Goal: Obtain resource: Obtain resource

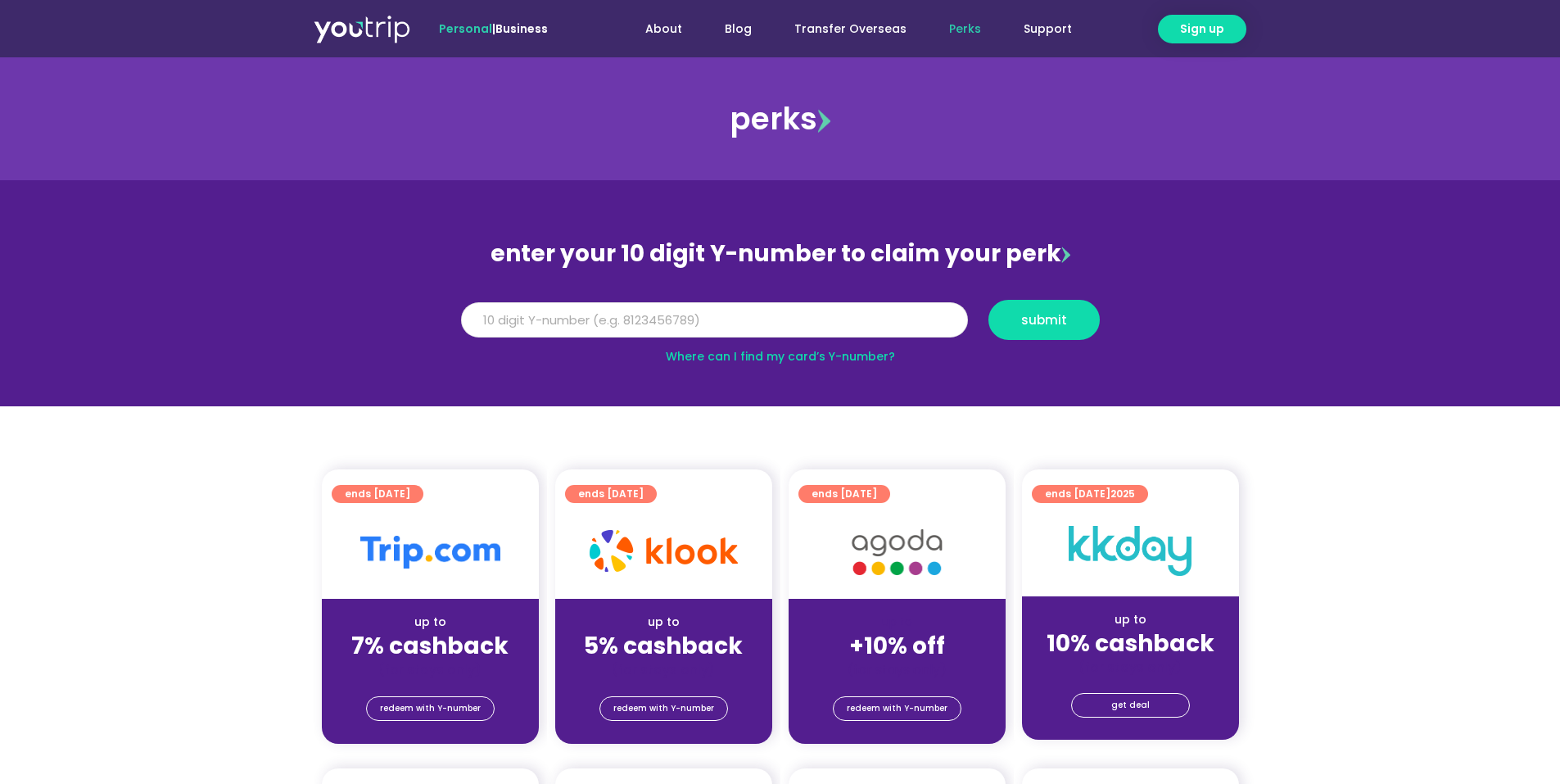
click at [842, 327] on input "Y Number" at bounding box center [714, 320] width 507 height 36
type input "8874256057"
click at [989, 299] on button "submit" at bounding box center [1044, 319] width 112 height 40
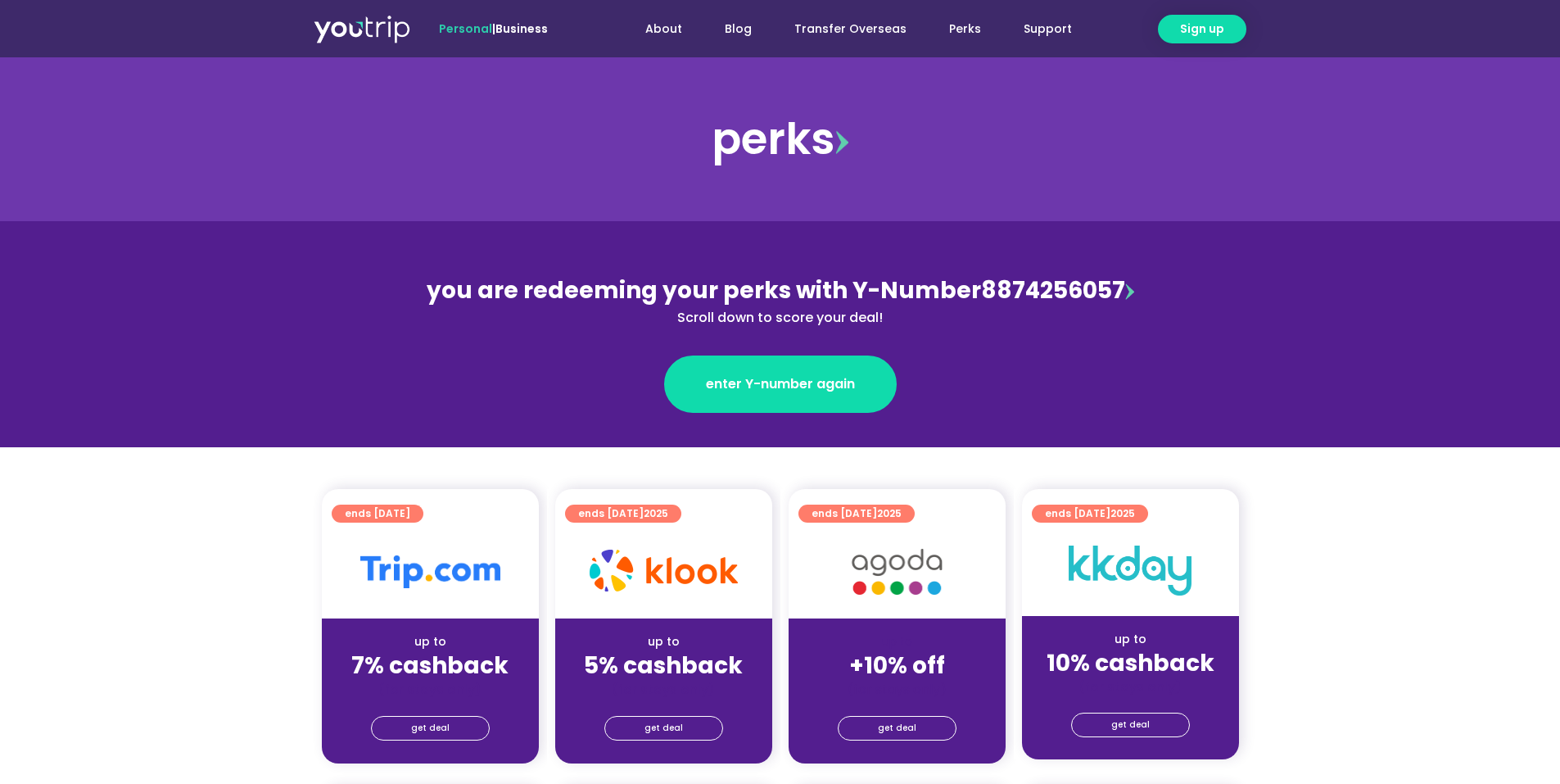
scroll to position [327, 0]
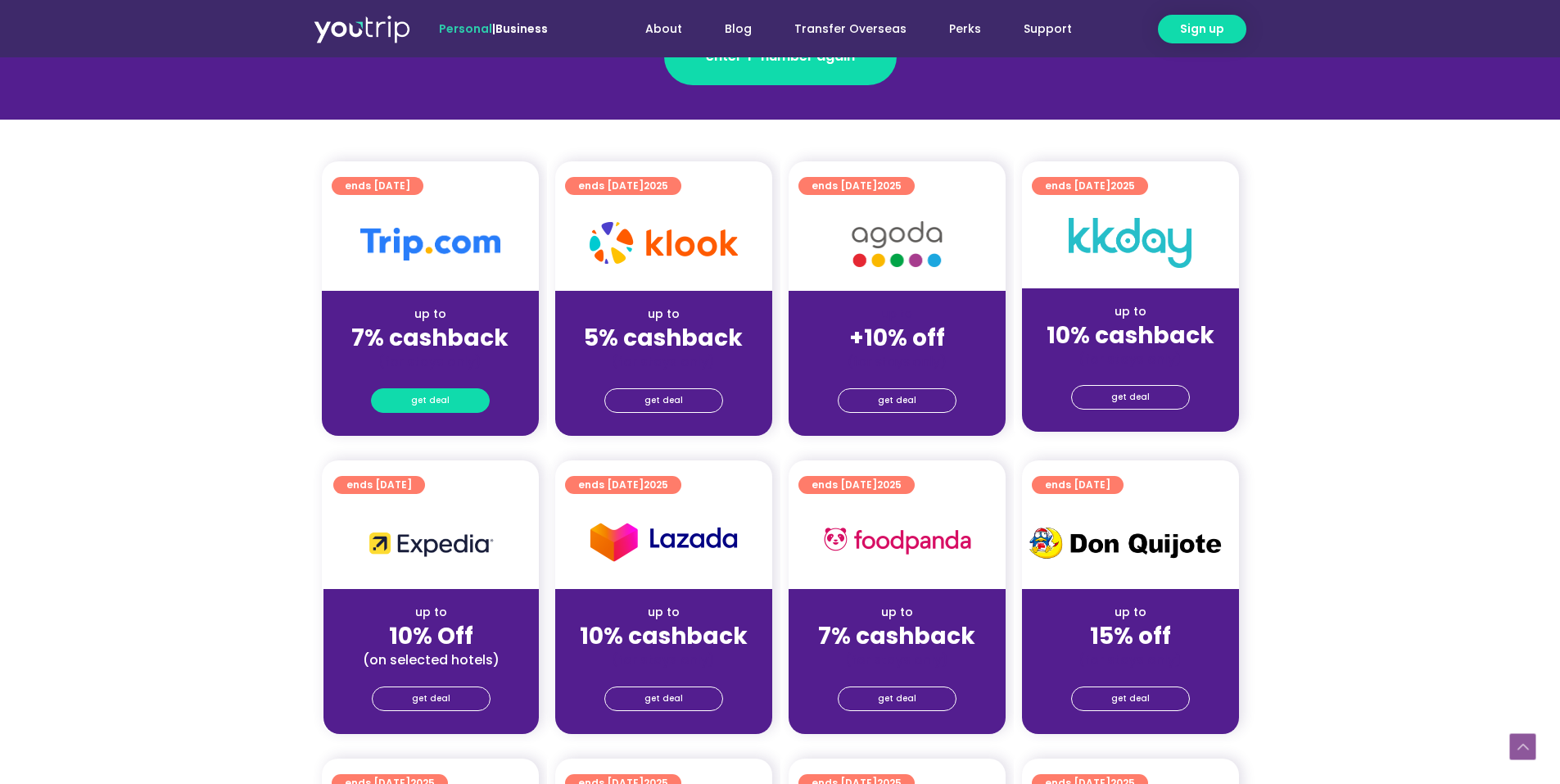
click at [454, 403] on link "get deal" at bounding box center [430, 400] width 119 height 24
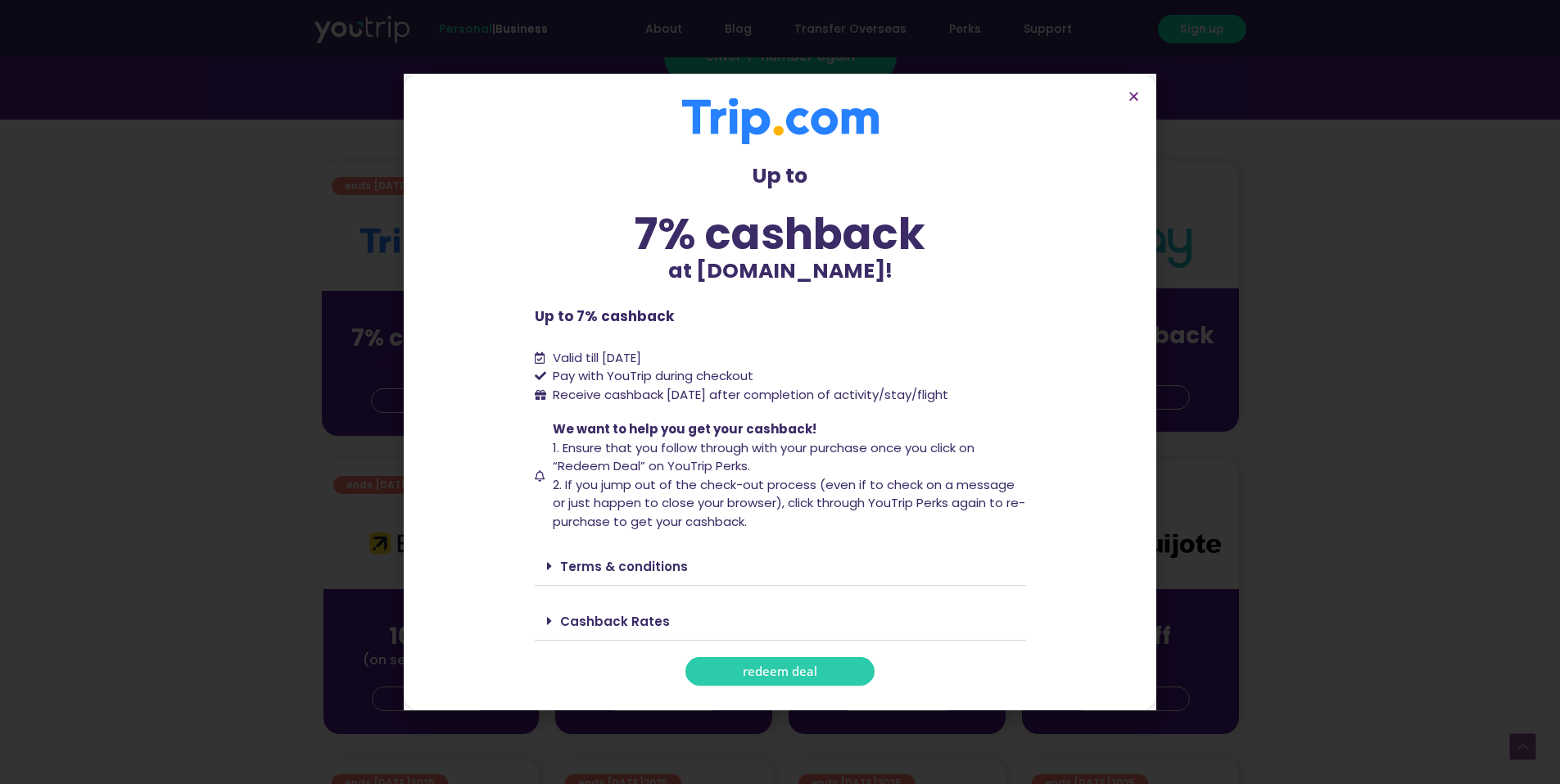
click at [772, 676] on span "redeem deal" at bounding box center [780, 671] width 74 height 13
drag, startPoint x: 772, startPoint y: 676, endPoint x: 814, endPoint y: 400, distance: 279.2
click at [814, 400] on div "Up to 7% cashback at [DOMAIN_NAME]! Up to 7% cashback at [DOMAIN_NAME]! Up to 7…" at bounding box center [780, 392] width 492 height 587
click at [814, 400] on span "Receive cashback [DATE] after completion of activity/stay/flight" at bounding box center [750, 393] width 395 height 17
click at [599, 617] on link "Cashback Rates" at bounding box center [615, 620] width 110 height 17
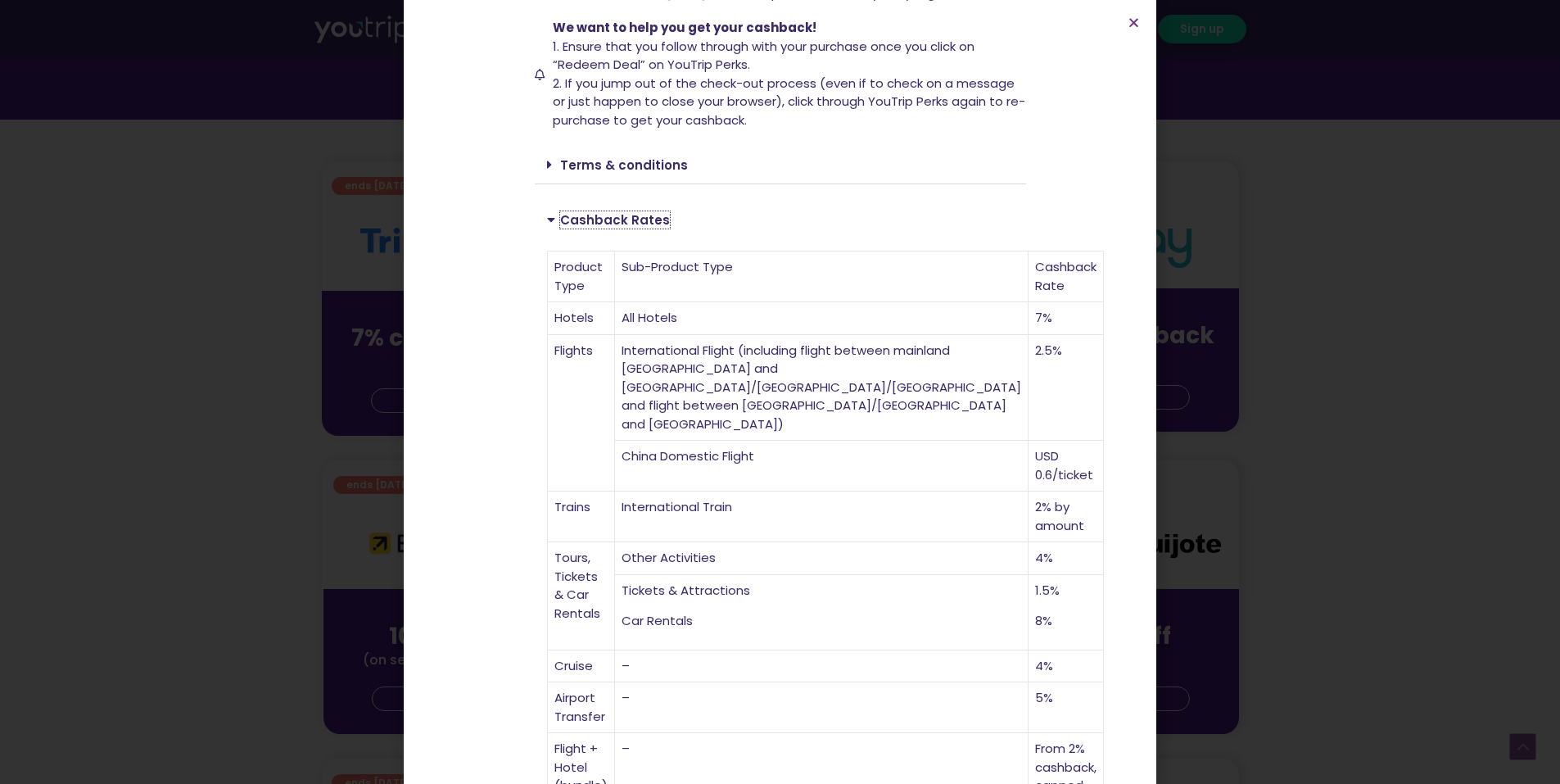
scroll to position [394, 0]
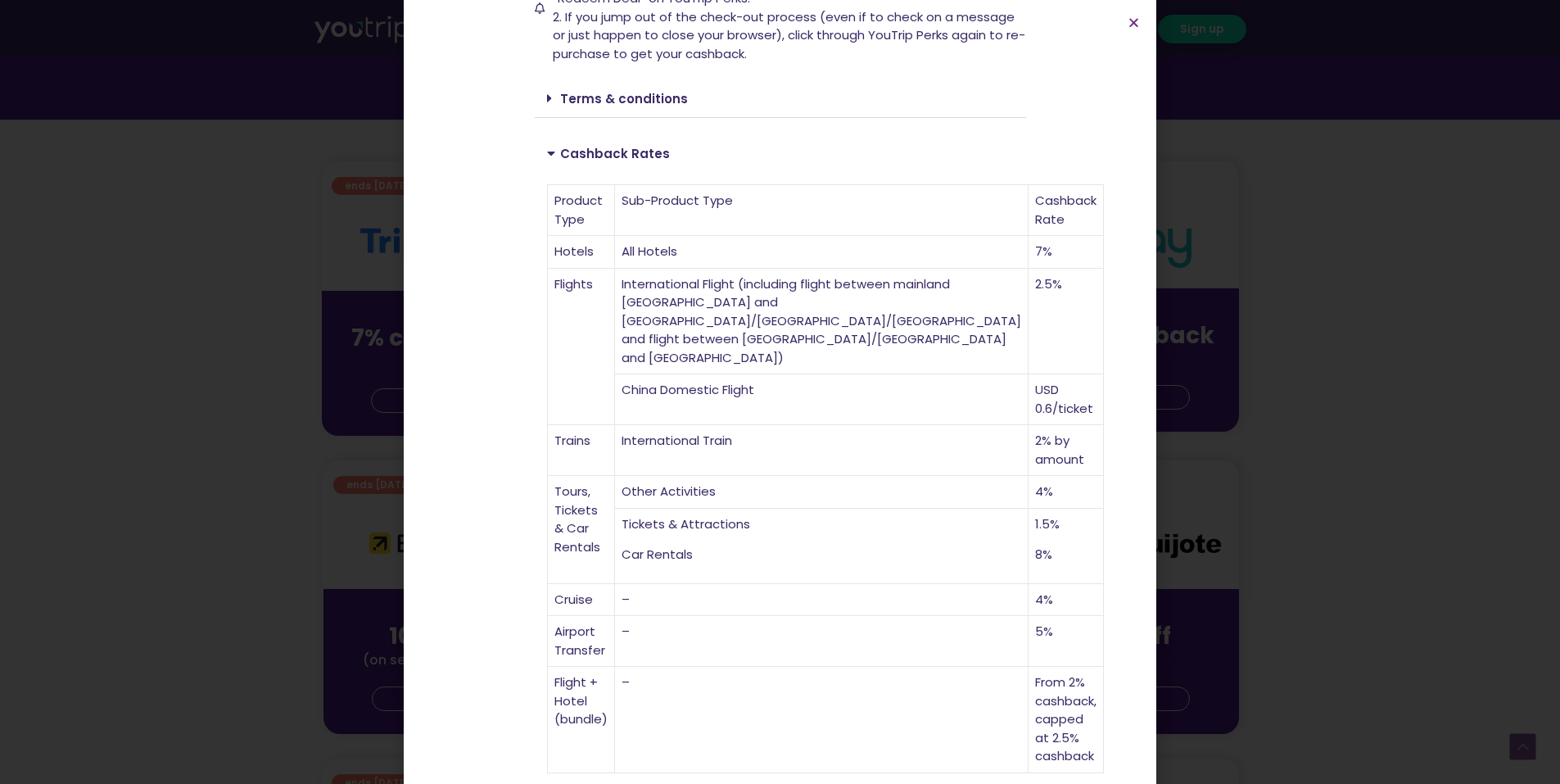
click at [1029, 239] on td "7%" at bounding box center [1067, 252] width 75 height 33
click at [823, 293] on td "International Flight (including flight between mainland [GEOGRAPHIC_DATA] and […" at bounding box center [822, 321] width 414 height 106
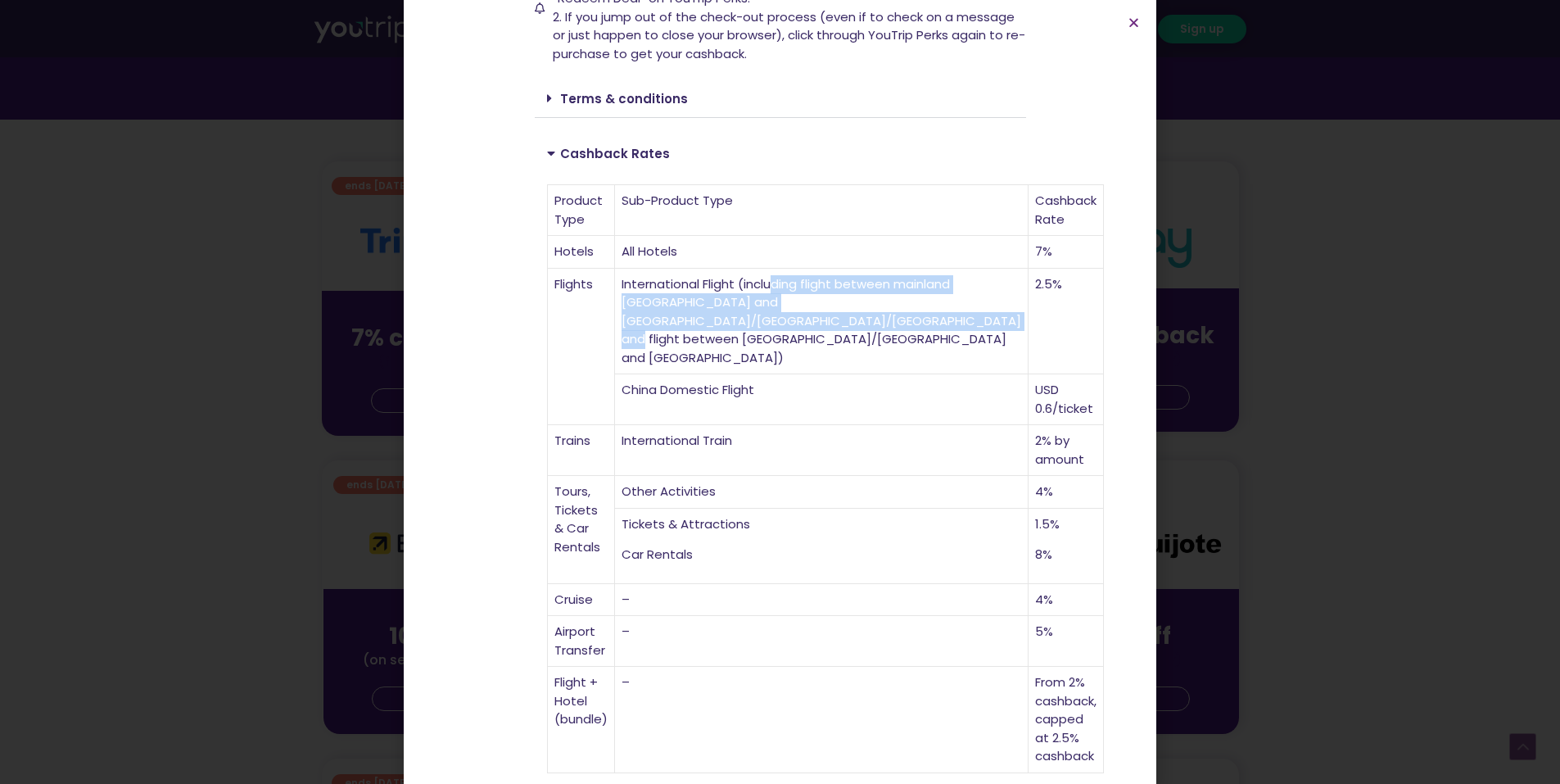
drag, startPoint x: 767, startPoint y: 308, endPoint x: 848, endPoint y: 370, distance: 102.0
click at [848, 370] on td "International Flight (including flight between mainland [GEOGRAPHIC_DATA] and […" at bounding box center [822, 321] width 414 height 106
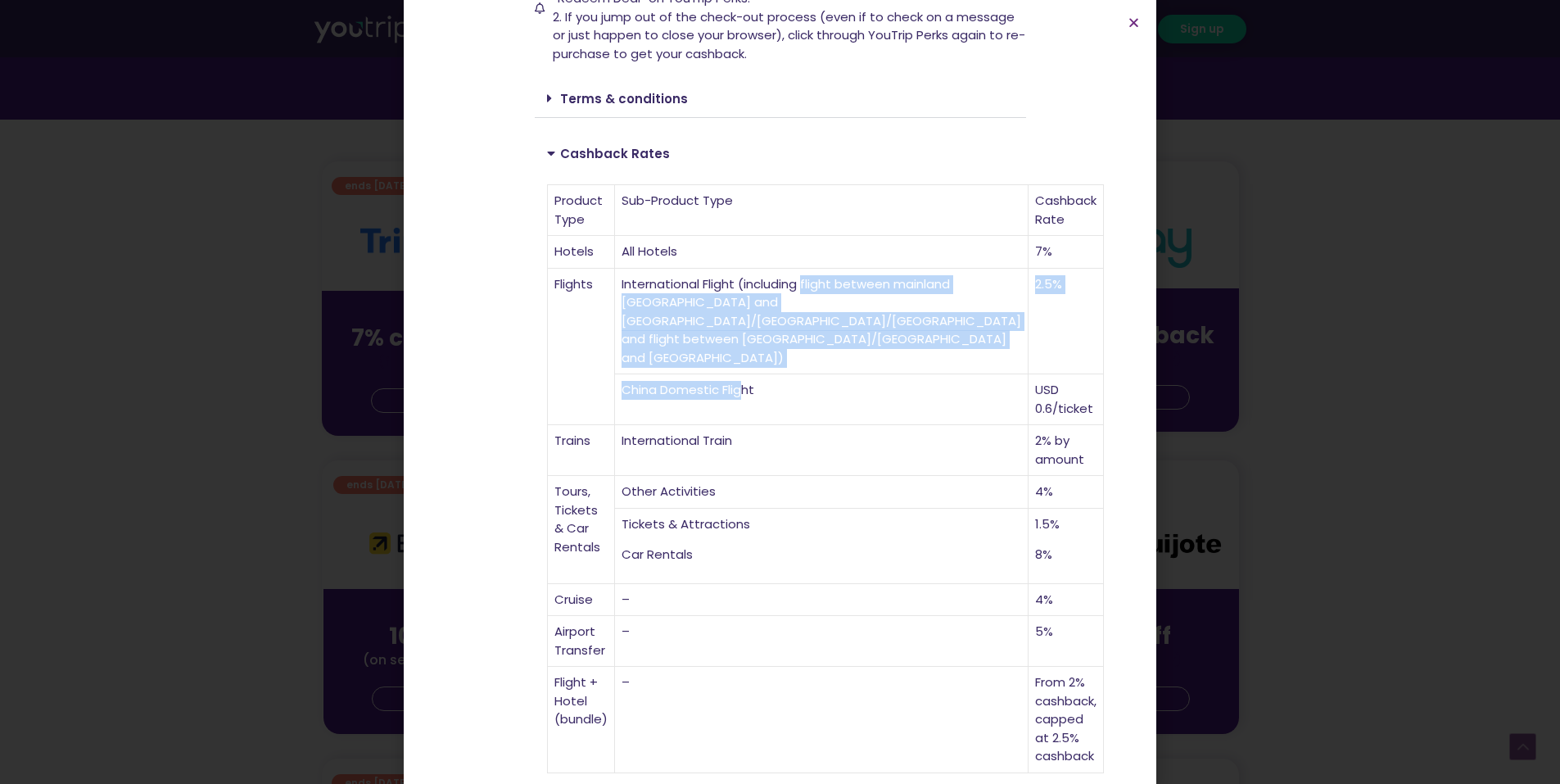
drag, startPoint x: 807, startPoint y: 376, endPoint x: 752, endPoint y: 288, distance: 103.8
click at [752, 288] on tbody "Product Type Sub-Product Type Cashback Rate Hotels All Hotels 7% Flights Intern…" at bounding box center [826, 479] width 556 height 588
click at [752, 288] on td "International Flight (including flight between mainland [GEOGRAPHIC_DATA] and […" at bounding box center [822, 321] width 414 height 106
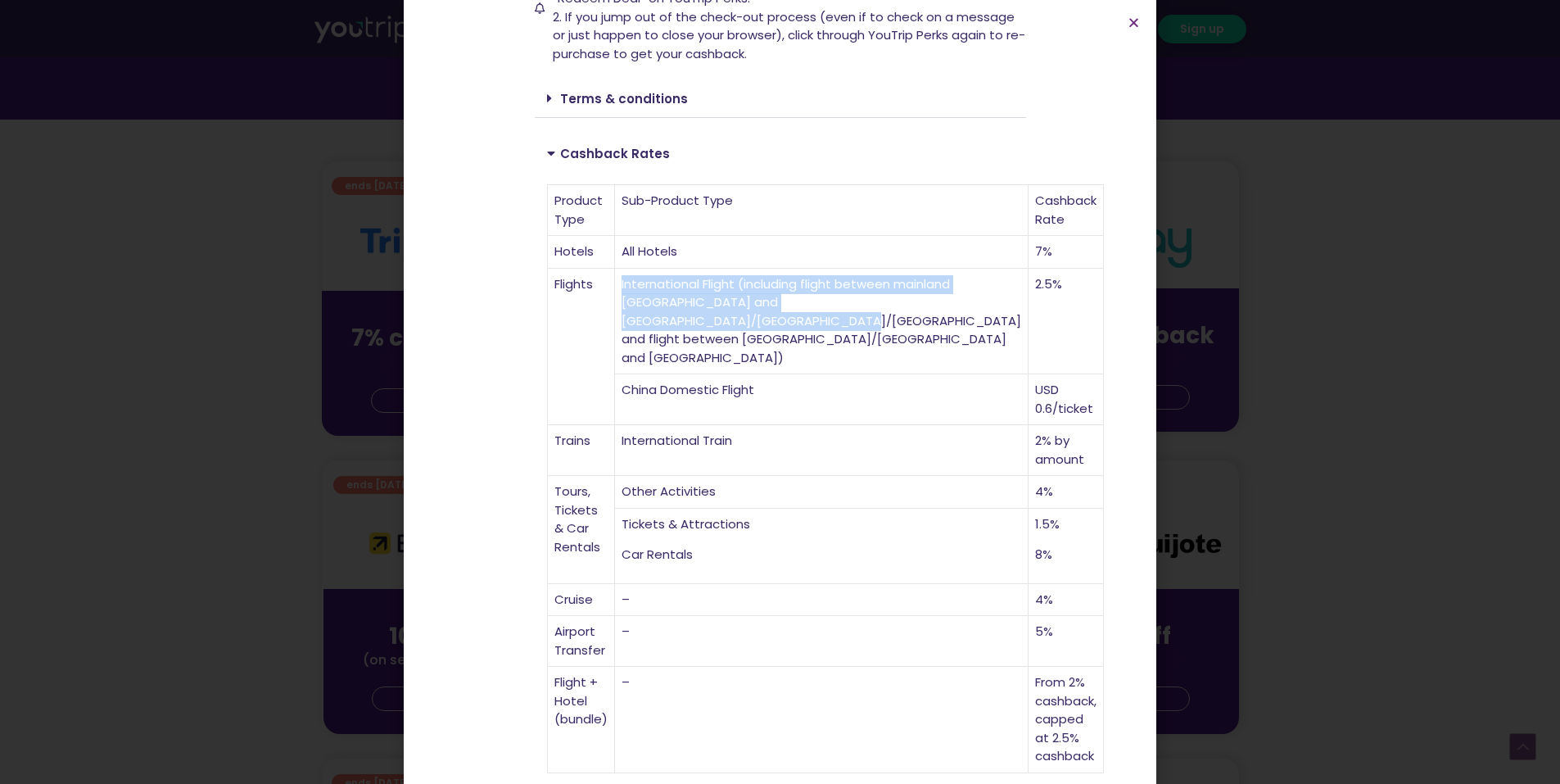
drag, startPoint x: 660, startPoint y: 255, endPoint x: 841, endPoint y: 336, distance: 198.3
click at [841, 336] on tr "Flights International Flight (including flight between mainland [GEOGRAPHIC_DAT…" at bounding box center [826, 321] width 556 height 106
click at [841, 336] on td "International Flight (including flight between mainland [GEOGRAPHIC_DATA] and […" at bounding box center [822, 321] width 414 height 106
drag, startPoint x: 841, startPoint y: 336, endPoint x: 802, endPoint y: 294, distance: 57.3
click at [802, 294] on td "International Flight (including flight between mainland [GEOGRAPHIC_DATA] and […" at bounding box center [822, 321] width 414 height 106
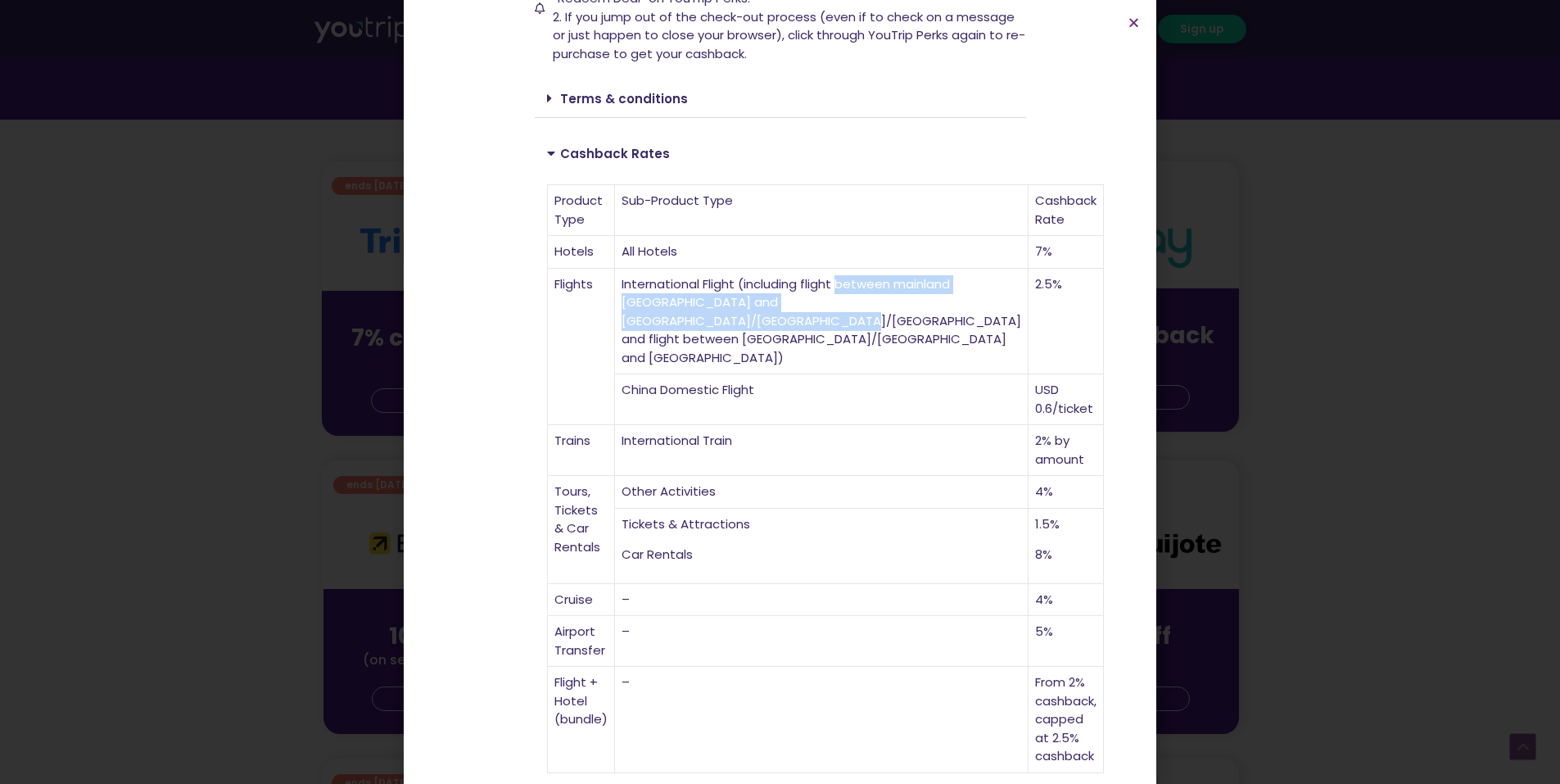
click at [802, 294] on td "International Flight (including flight between mainland [GEOGRAPHIC_DATA] and […" at bounding box center [822, 321] width 414 height 106
drag, startPoint x: 784, startPoint y: 299, endPoint x: 778, endPoint y: 291, distance: 10.0
click at [778, 291] on td "International Flight (including flight between mainland [GEOGRAPHIC_DATA] and […" at bounding box center [822, 321] width 414 height 106
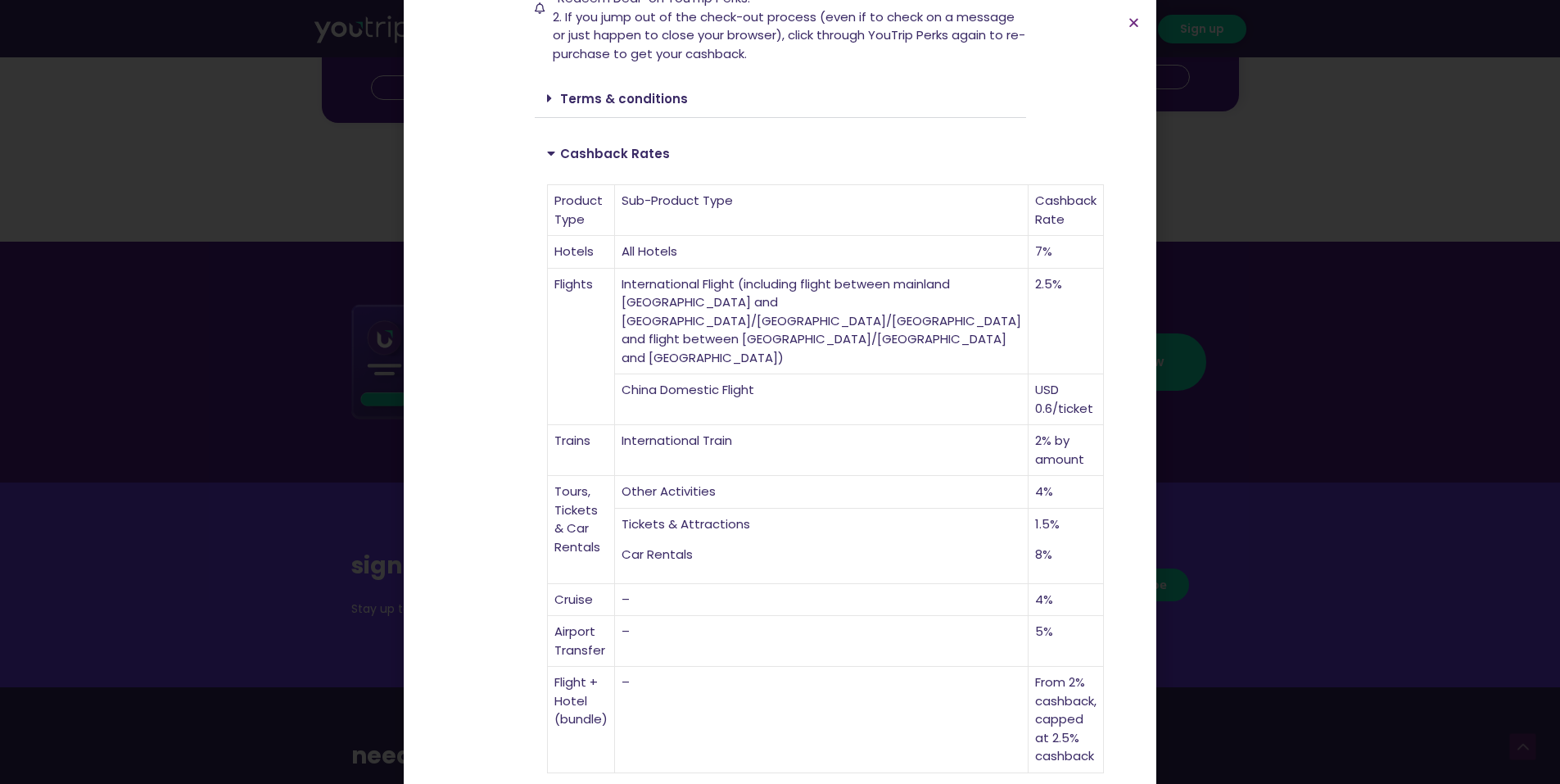
scroll to position [1638, 0]
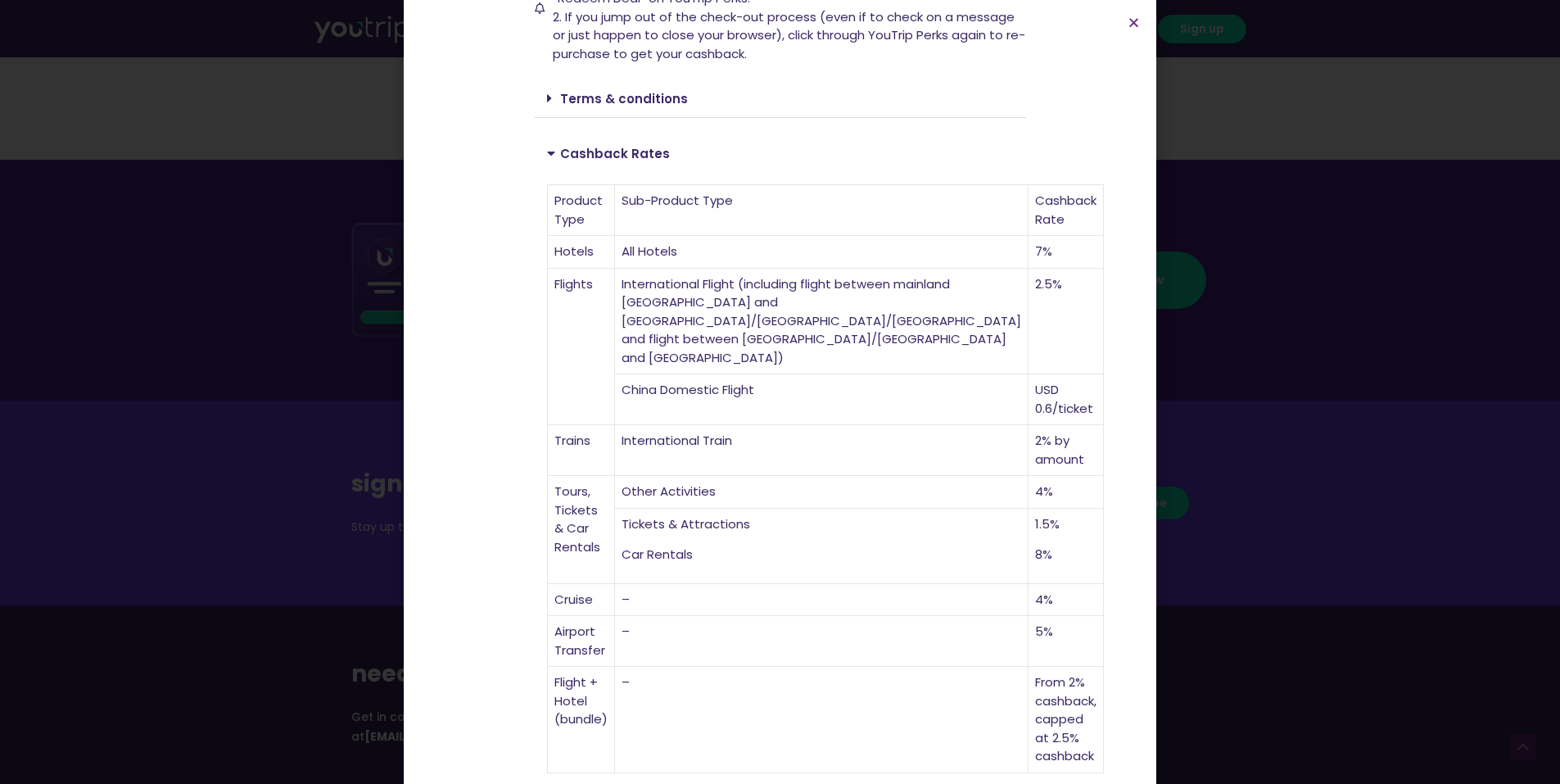
click at [785, 761] on section "Up to 7% cashback at [DOMAIN_NAME]! Up to 7% cashback at [DOMAIN_NAME]! Up to 7…" at bounding box center [780, 240] width 753 height 1268
